Goal: Browse casually: Explore the website without a specific task or goal

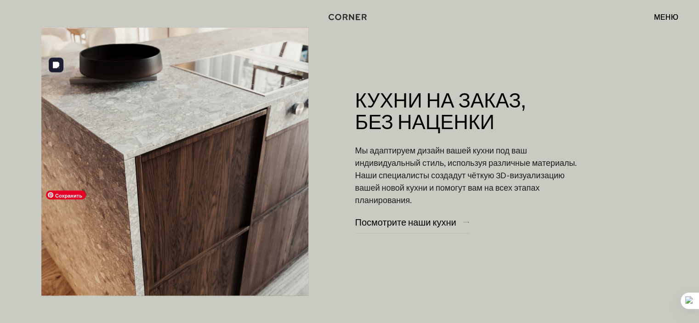
scroll to position [965, 0]
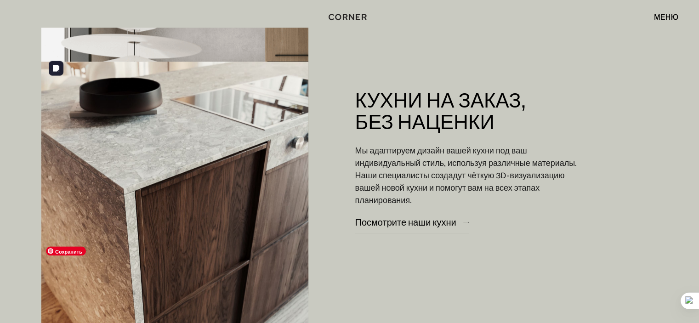
click at [198, 182] on img at bounding box center [174, 196] width 267 height 268
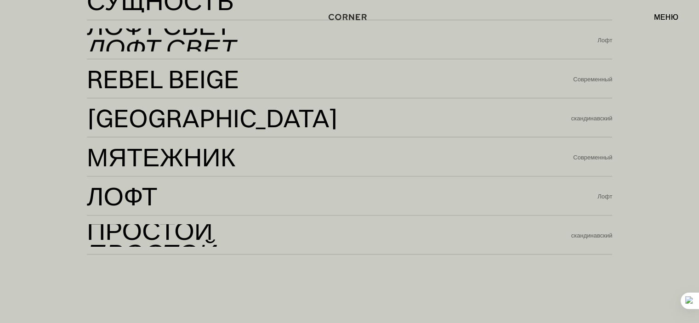
scroll to position [2036, 0]
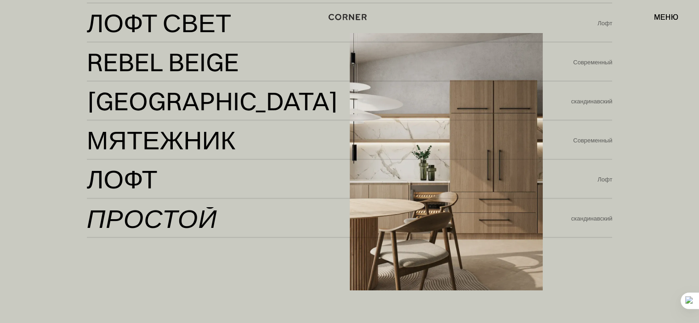
click at [139, 210] on font "Простой" at bounding box center [152, 217] width 130 height 35
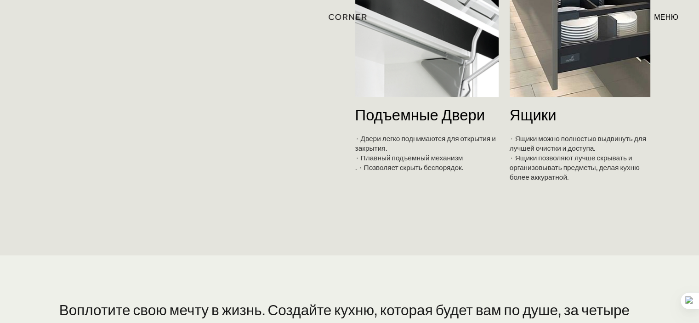
scroll to position [3537, 0]
